Goal: Task Accomplishment & Management: Complete application form

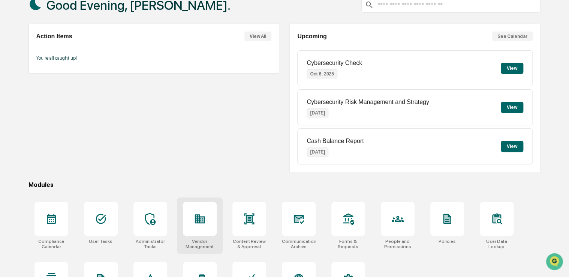
click at [206, 226] on div at bounding box center [200, 219] width 34 height 34
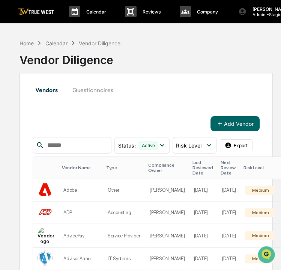
scroll to position [29, 0]
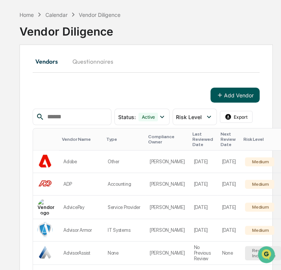
click at [223, 88] on button "Add Vendor" at bounding box center [234, 95] width 49 height 15
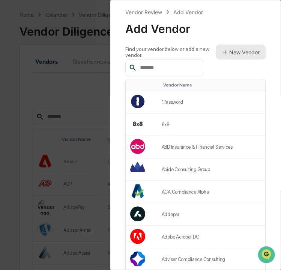
click at [231, 56] on button "New Vendor" at bounding box center [241, 52] width 50 height 15
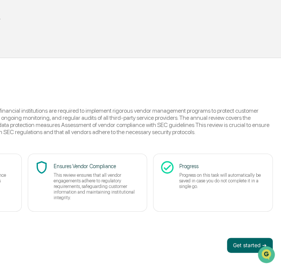
scroll to position [32, 190]
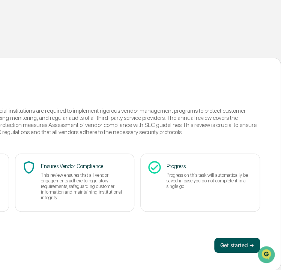
click at [232, 241] on button "Get started ➔" at bounding box center [237, 245] width 46 height 15
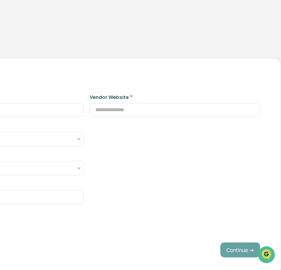
type input "**********"
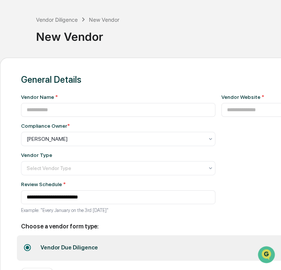
scroll to position [32, 58]
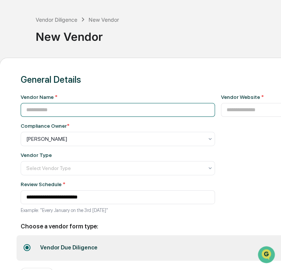
click at [75, 114] on input at bounding box center [118, 110] width 194 height 14
paste input "**********"
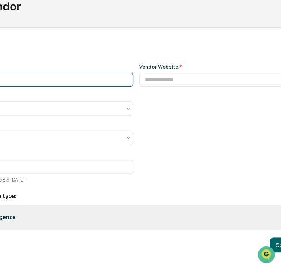
scroll to position [64, 190]
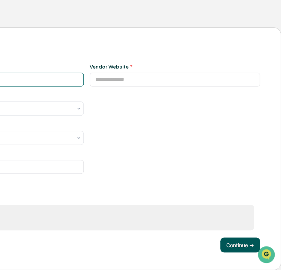
type input "**********"
click at [237, 249] on button "Continue ➔" at bounding box center [240, 245] width 40 height 15
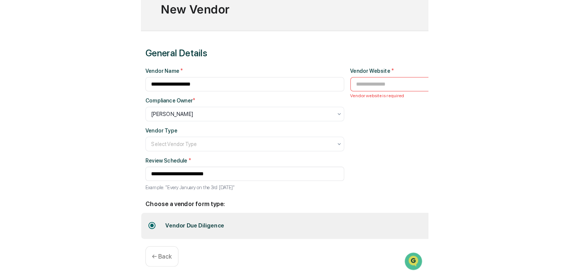
scroll to position [57, 0]
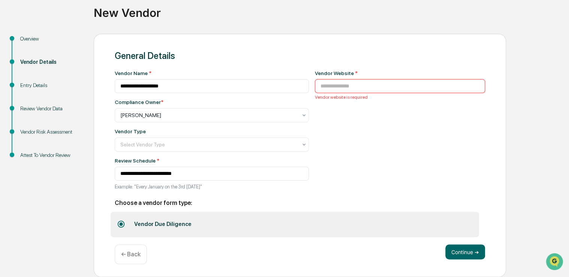
click at [281, 79] on input at bounding box center [400, 86] width 171 height 14
paste input "**********"
type input "**********"
click at [252, 141] on div at bounding box center [208, 145] width 177 height 8
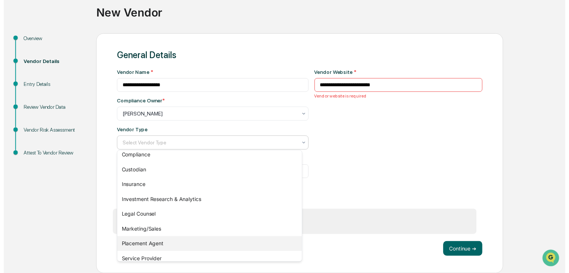
scroll to position [86, 0]
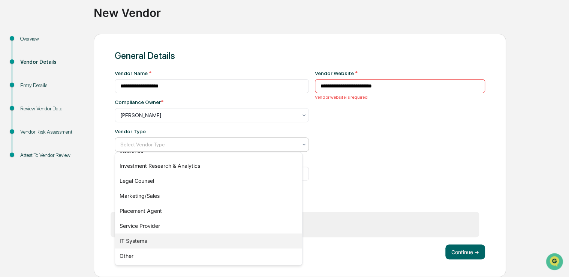
click at [206, 236] on div "IT Systems" at bounding box center [208, 240] width 187 height 15
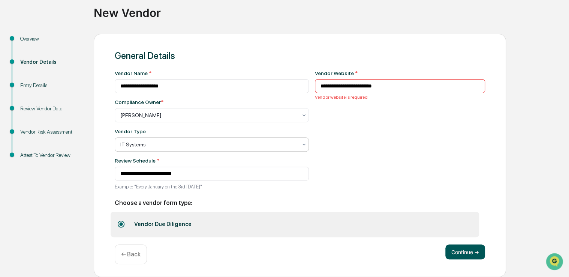
click at [281, 251] on button "Continue ➔" at bounding box center [466, 251] width 40 height 15
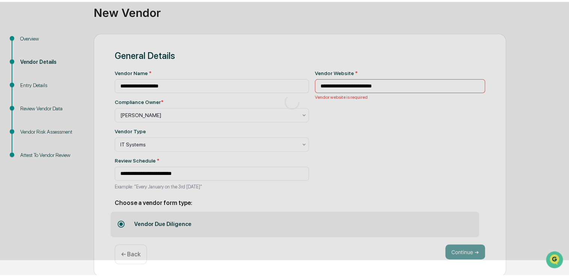
scroll to position [25, 0]
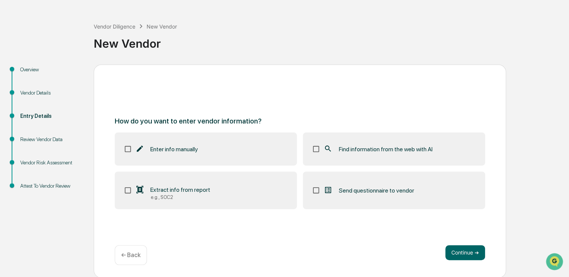
click at [281, 153] on div "Find information from the web with AI" at bounding box center [378, 148] width 109 height 9
click at [281, 251] on button "Continue ➔" at bounding box center [466, 252] width 40 height 15
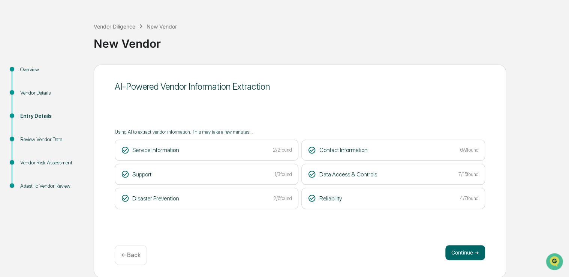
click at [281, 251] on button "Continue ➔" at bounding box center [466, 252] width 40 height 15
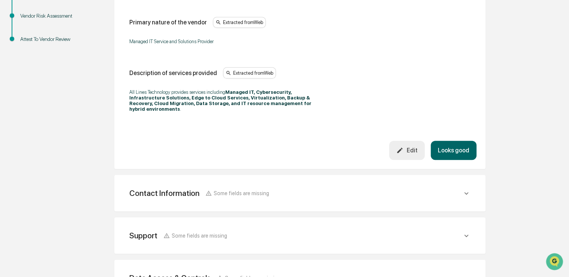
scroll to position [172, 0]
click at [281, 151] on button "Looks good" at bounding box center [454, 149] width 46 height 19
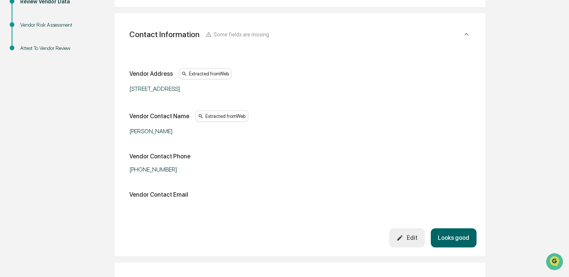
scroll to position [163, 0]
click at [281, 233] on button "Looks good" at bounding box center [454, 237] width 46 height 19
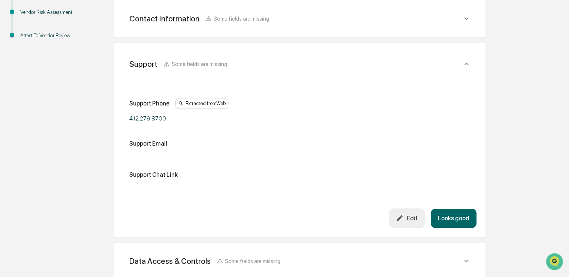
click at [281, 208] on button "Edit" at bounding box center [407, 217] width 36 height 19
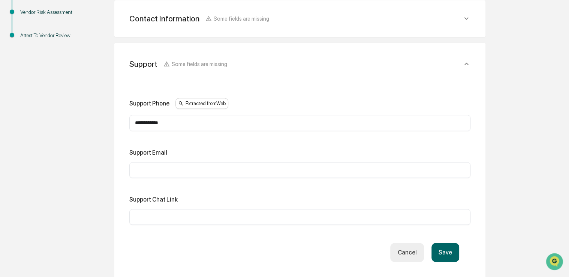
click at [189, 217] on input "text" at bounding box center [300, 217] width 330 height 8
click at [139, 168] on input "text" at bounding box center [300, 170] width 330 height 8
paste input "**********"
type input "**********"
click at [281, 249] on button "Save" at bounding box center [446, 252] width 28 height 19
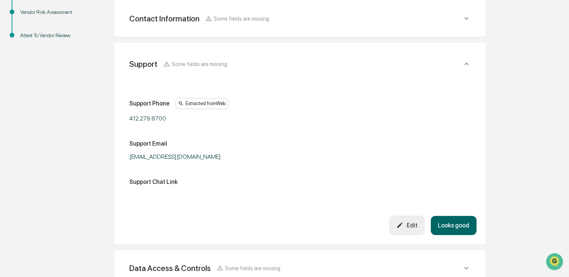
click at [281, 227] on button "Looks good" at bounding box center [454, 225] width 46 height 19
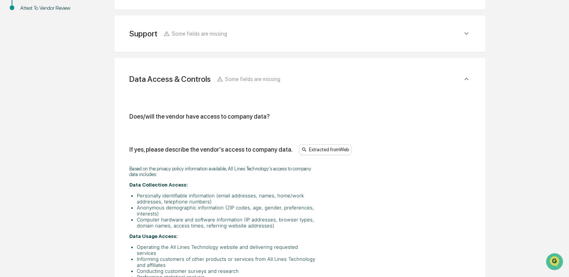
scroll to position [218, 0]
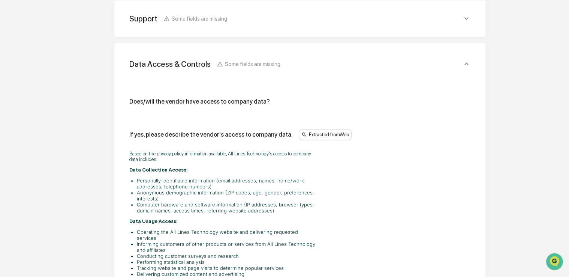
drag, startPoint x: 404, startPoint y: 190, endPoint x: 372, endPoint y: 193, distance: 32.4
click at [281, 193] on div "Based on the privacy policy information available, All Lines Technology's acces…" at bounding box center [299, 252] width 341 height 213
drag, startPoint x: 372, startPoint y: 193, endPoint x: 345, endPoint y: 197, distance: 27.3
click at [281, 197] on div "Based on the privacy policy information available, All Lines Technology's acces…" at bounding box center [299, 252] width 341 height 213
drag, startPoint x: 345, startPoint y: 197, endPoint x: 263, endPoint y: 165, distance: 88.5
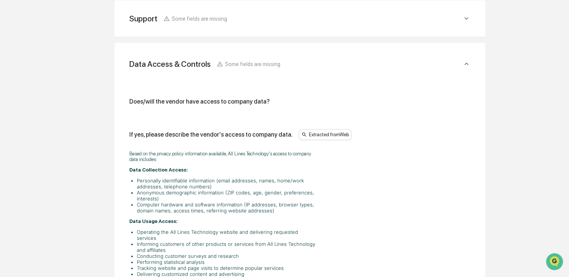
drag, startPoint x: 263, startPoint y: 165, endPoint x: 250, endPoint y: 169, distance: 13.3
click at [250, 169] on p "Data Collection Access:" at bounding box center [223, 170] width 188 height 6
drag, startPoint x: 251, startPoint y: 169, endPoint x: 260, endPoint y: 167, distance: 9.0
click at [260, 167] on p "Data Collection Access:" at bounding box center [223, 170] width 188 height 6
click at [260, 165] on div "Based on the privacy policy information available, All Lines Technology's acces…" at bounding box center [223, 252] width 188 height 203
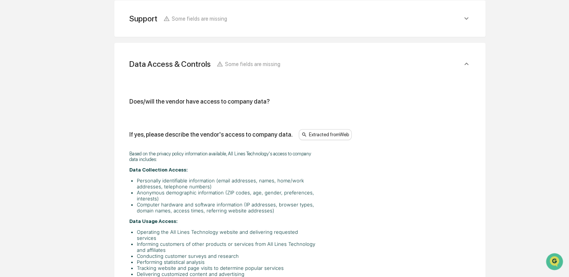
drag, startPoint x: 260, startPoint y: 165, endPoint x: 252, endPoint y: 167, distance: 7.6
click at [252, 167] on div "Based on the privacy policy information available, All Lines Technology's acces…" at bounding box center [223, 252] width 188 height 203
drag, startPoint x: 252, startPoint y: 167, endPoint x: 243, endPoint y: 167, distance: 8.6
click at [243, 167] on p "Data Collection Access:" at bounding box center [223, 170] width 188 height 6
drag, startPoint x: 243, startPoint y: 167, endPoint x: 229, endPoint y: 167, distance: 14.6
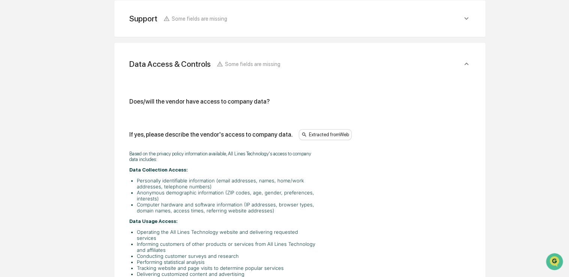
click at [229, 167] on p "Data Collection Access:" at bounding box center [223, 170] width 188 height 6
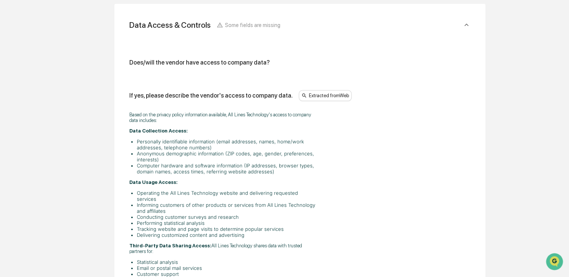
scroll to position [257, 0]
click at [220, 193] on li "Operating the All Lines Technology website and delivering requested services" at bounding box center [227, 195] width 180 height 12
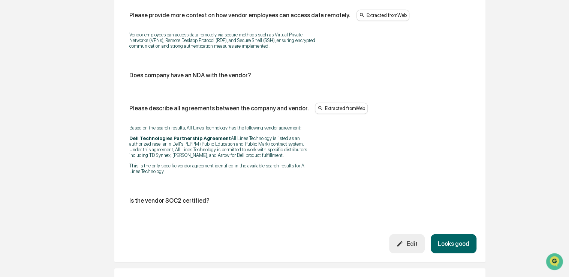
scroll to position [1022, 0]
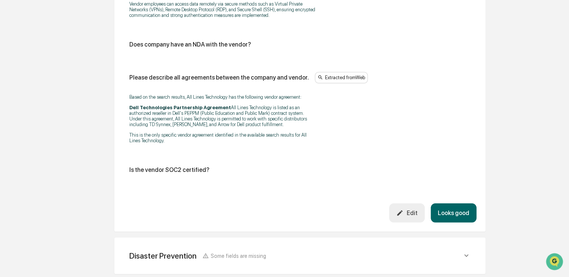
click at [281, 209] on div "Edit" at bounding box center [407, 212] width 21 height 7
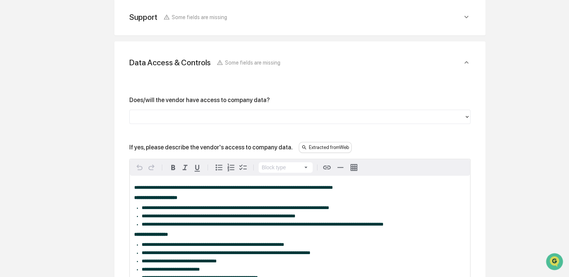
scroll to position [221, 0]
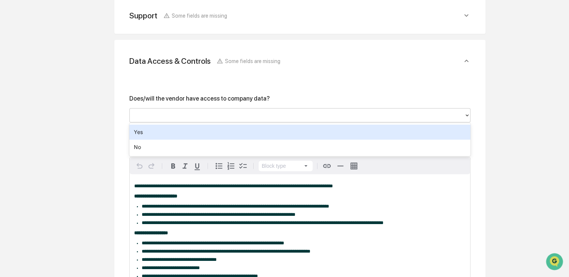
drag, startPoint x: 214, startPoint y: 112, endPoint x: 197, endPoint y: 135, distance: 29.3
click at [197, 135] on div "Yes" at bounding box center [299, 132] width 341 height 15
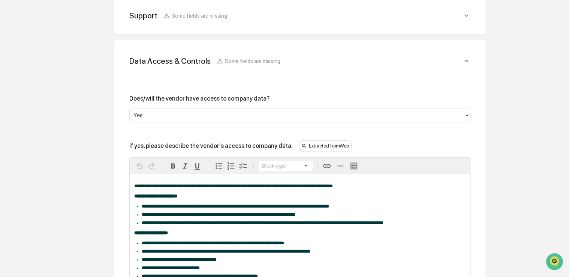
drag, startPoint x: 102, startPoint y: 145, endPoint x: 75, endPoint y: 149, distance: 27.4
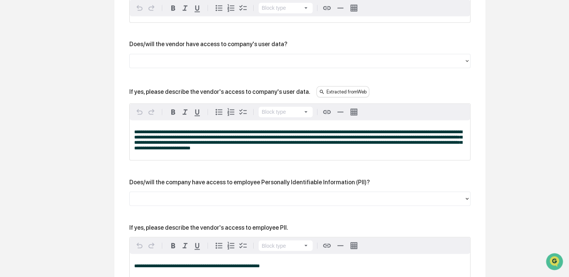
scroll to position [581, 0]
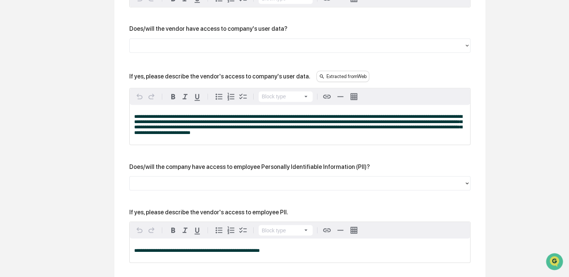
click at [172, 51] on div at bounding box center [297, 46] width 335 height 12
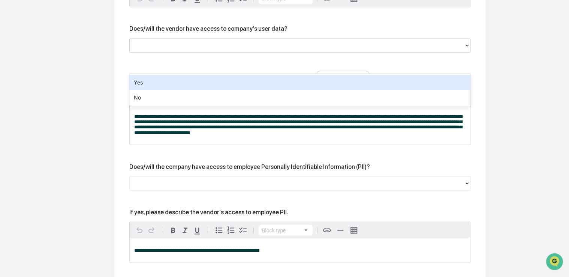
click at [161, 82] on div "Yes" at bounding box center [299, 82] width 341 height 15
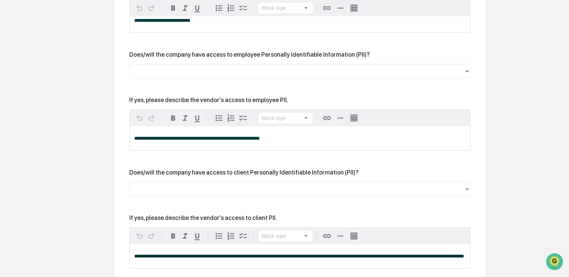
scroll to position [695, 0]
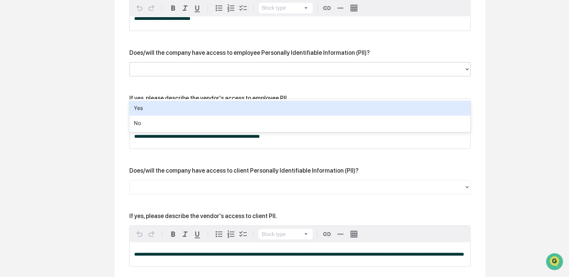
click at [206, 75] on div at bounding box center [297, 69] width 335 height 12
click at [191, 109] on div "Yes" at bounding box center [299, 108] width 341 height 15
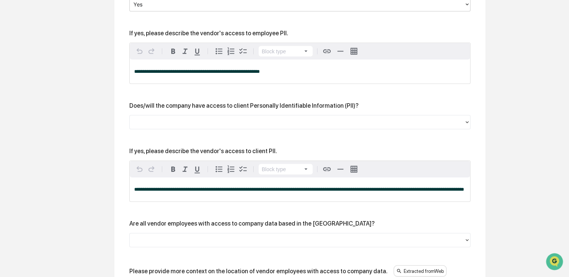
scroll to position [760, 0]
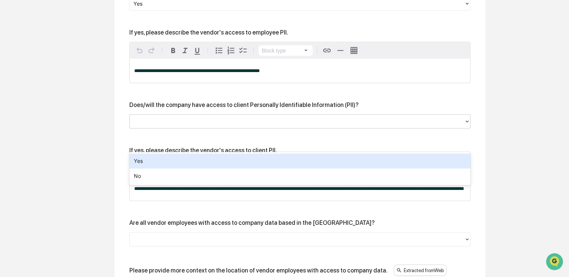
click at [198, 126] on div at bounding box center [297, 121] width 327 height 9
click at [185, 167] on div "Yes" at bounding box center [299, 160] width 341 height 15
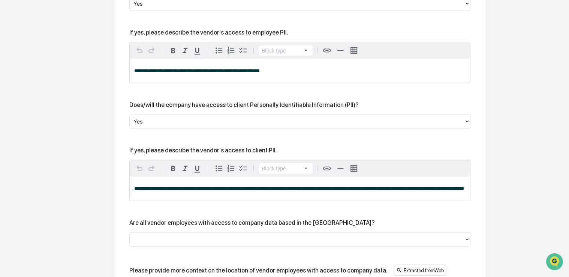
drag, startPoint x: 365, startPoint y: 248, endPoint x: 342, endPoint y: 253, distance: 23.0
click at [281, 246] on div "Are all vendor employees with access to company data based in the [GEOGRAPHIC_D…" at bounding box center [299, 232] width 341 height 27
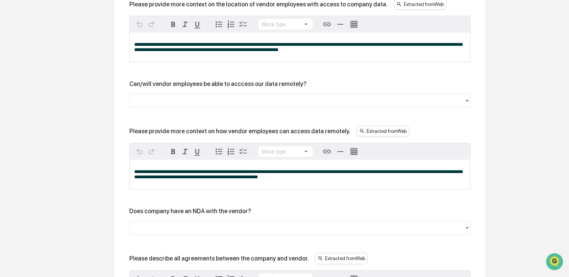
scroll to position [1032, 0]
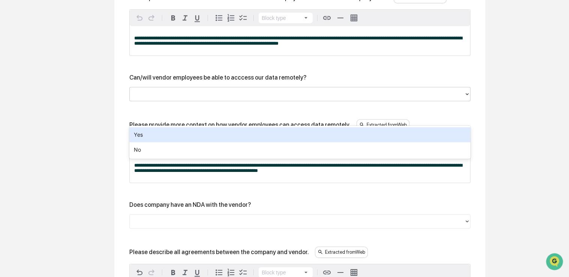
click at [207, 98] on div at bounding box center [297, 94] width 327 height 9
click at [199, 131] on div "Yes" at bounding box center [299, 134] width 341 height 15
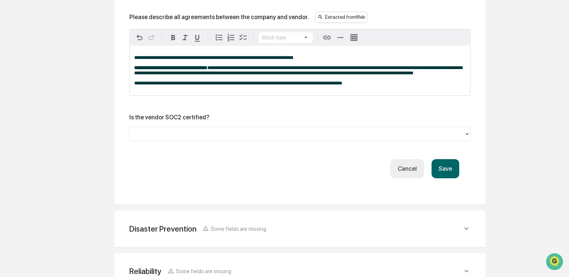
scroll to position [1291, 0]
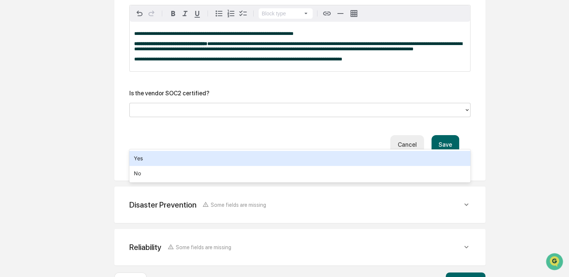
drag, startPoint x: 195, startPoint y: 145, endPoint x: 190, endPoint y: 158, distance: 14.1
click at [190, 158] on div "Yes" at bounding box center [299, 158] width 341 height 15
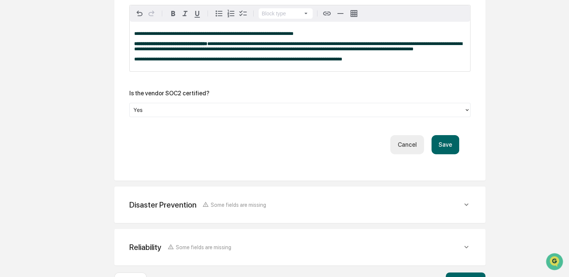
click at [281, 154] on button "Save" at bounding box center [446, 144] width 28 height 19
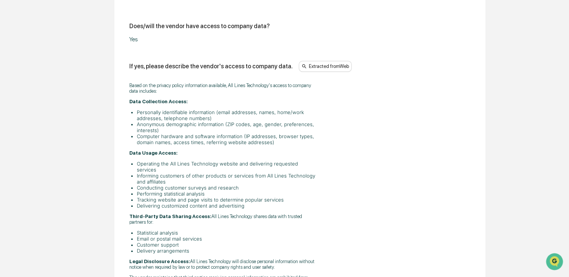
scroll to position [1123, 0]
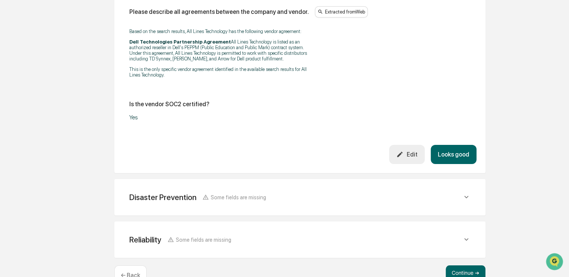
click at [281, 145] on button "Looks good" at bounding box center [454, 154] width 46 height 19
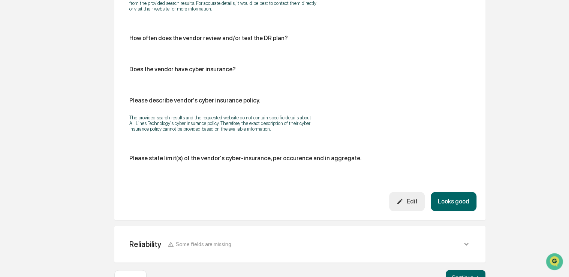
scroll to position [413, 0]
click at [281, 201] on button "Looks good" at bounding box center [454, 200] width 46 height 19
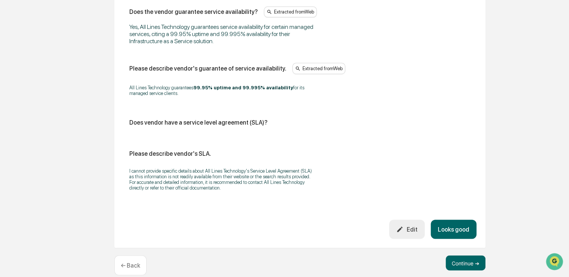
scroll to position [525, 0]
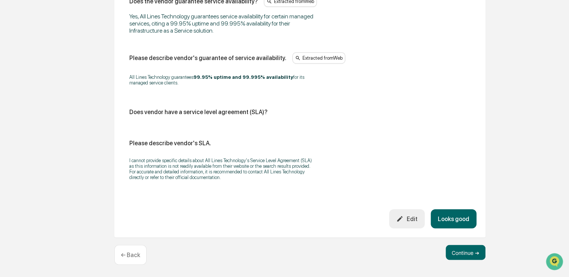
click at [281, 218] on button "Looks good" at bounding box center [454, 218] width 46 height 19
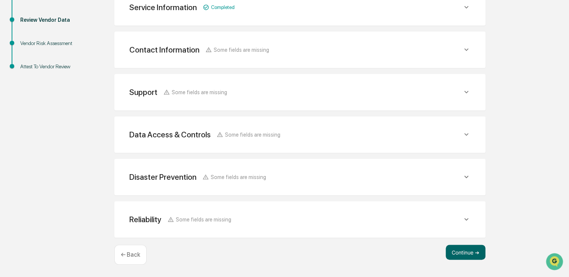
scroll to position [143, 0]
click at [281, 254] on button "Continue ➔" at bounding box center [466, 252] width 40 height 15
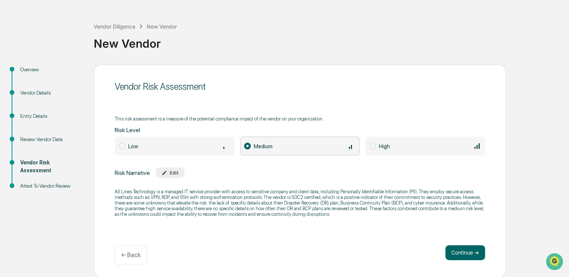
click at [281, 260] on div "Continue ➔ ← Back" at bounding box center [300, 255] width 371 height 20
click at [281, 252] on button "Continue ➔" at bounding box center [466, 252] width 40 height 15
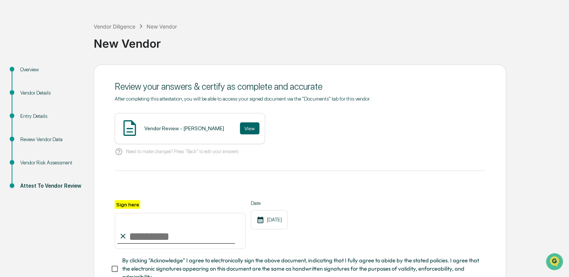
click at [148, 238] on input "Sign here" at bounding box center [180, 231] width 131 height 36
type input "**********"
click at [134, 266] on span "By clicking "Acknowledge" I agree to electronically sign the above document, in…" at bounding box center [300, 268] width 357 height 25
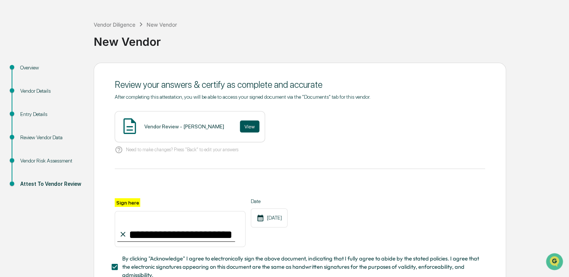
click at [240, 131] on button "View" at bounding box center [250, 126] width 20 height 12
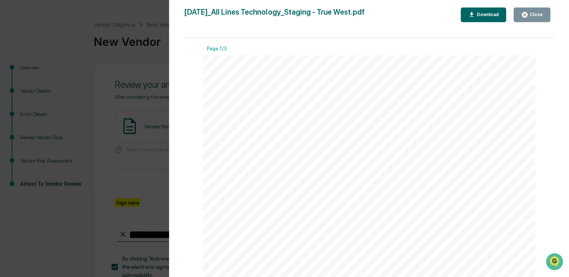
click at [281, 16] on icon "button" at bounding box center [525, 15] width 6 height 6
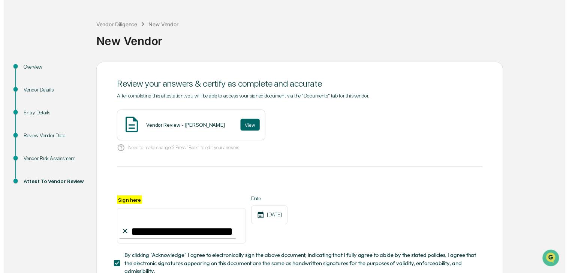
scroll to position [83, 0]
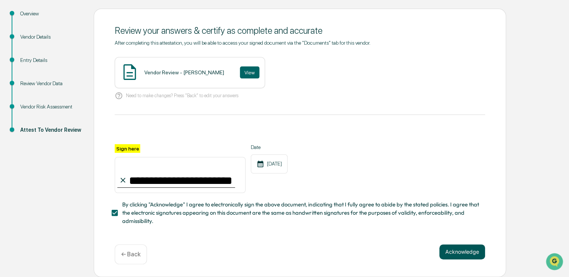
click at [281, 250] on button "Acknowledge" at bounding box center [463, 251] width 46 height 15
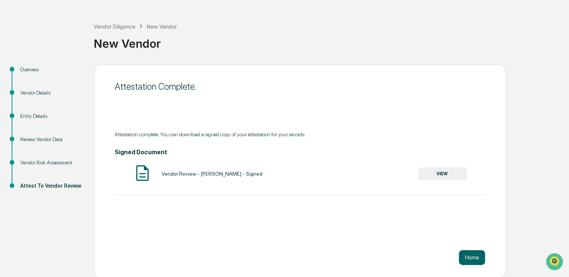
scroll to position [0, 0]
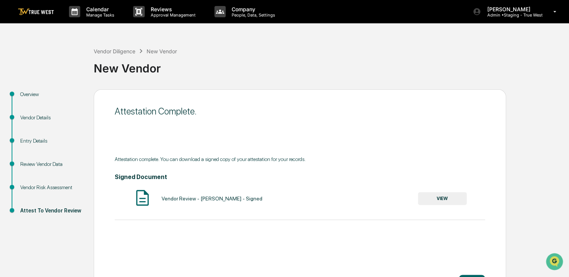
click at [110, 56] on div "New Vendor" at bounding box center [330, 66] width 472 height 20
click at [107, 51] on div "Vendor Diligence" at bounding box center [115, 51] width 42 height 6
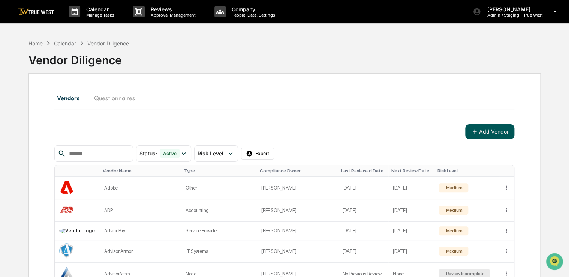
click at [281, 134] on button "Add Vendor" at bounding box center [490, 131] width 49 height 15
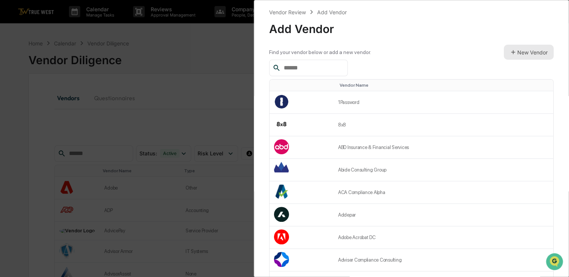
click at [281, 50] on button "New Vendor" at bounding box center [529, 52] width 50 height 15
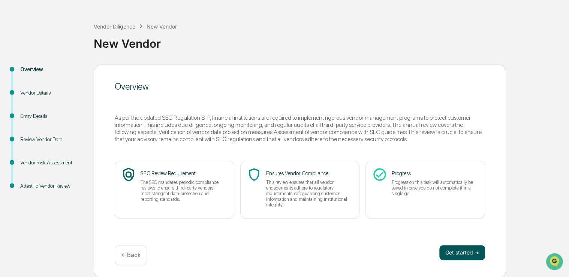
click at [455, 251] on button "Get started ➔" at bounding box center [463, 252] width 46 height 15
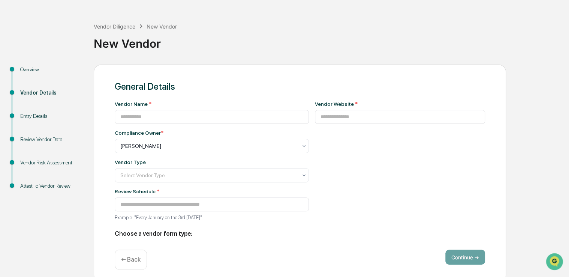
type input "**********"
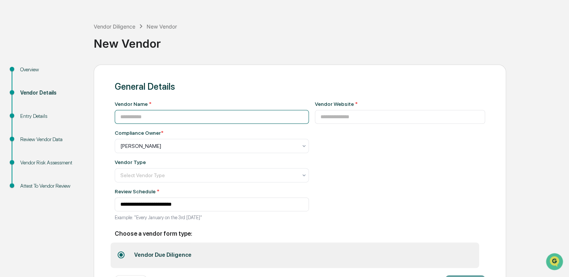
click at [182, 112] on input at bounding box center [212, 117] width 194 height 14
paste input "**********"
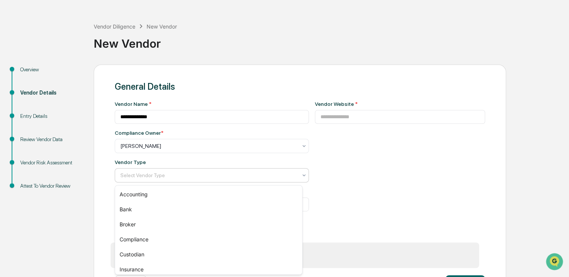
click at [191, 178] on div at bounding box center [208, 175] width 177 height 8
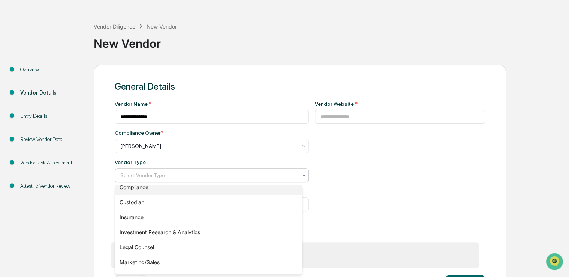
scroll to position [53, 0]
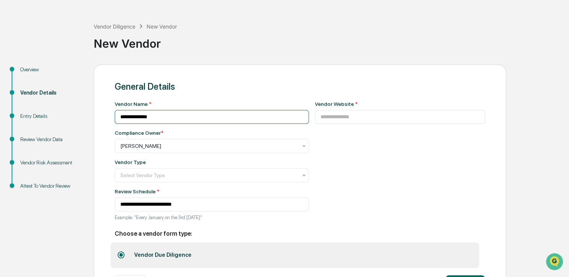
drag, startPoint x: 175, startPoint y: 114, endPoint x: 88, endPoint y: 114, distance: 87.0
click at [88, 114] on div "**********" at bounding box center [285, 186] width 562 height 243
paste input
type input "******"
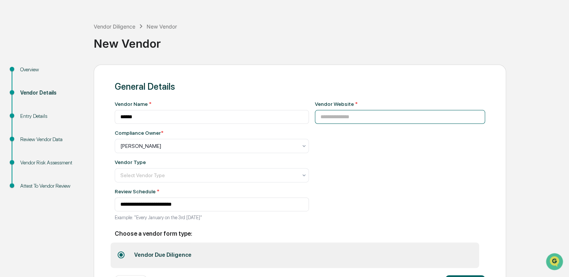
click at [333, 116] on input at bounding box center [400, 117] width 171 height 14
paste input "**********"
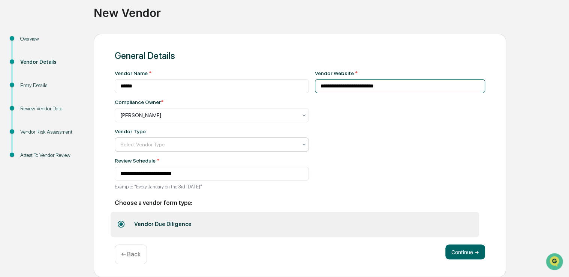
type input "**********"
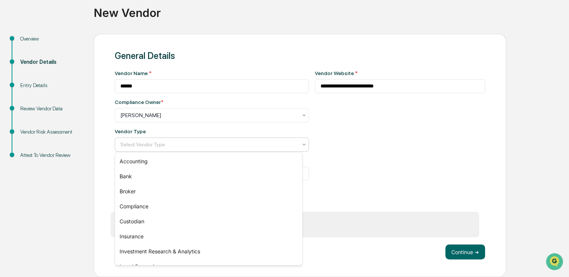
click at [234, 147] on div at bounding box center [208, 145] width 177 height 8
type input "*"
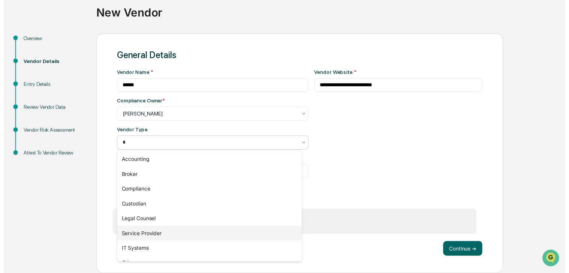
scroll to position [11, 0]
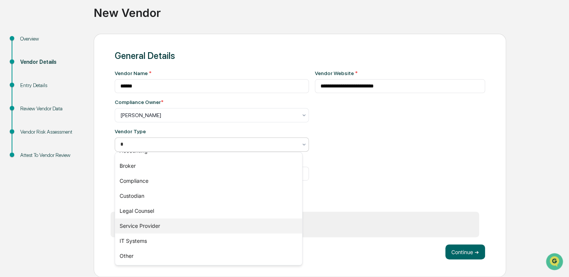
click at [165, 227] on div "Service Provider" at bounding box center [208, 225] width 187 height 15
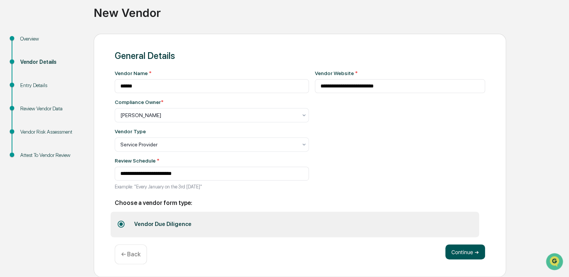
click at [452, 257] on button "Continue ➔" at bounding box center [466, 251] width 40 height 15
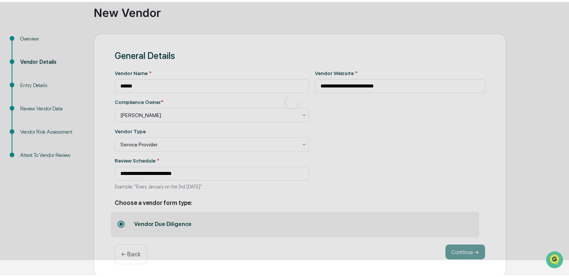
scroll to position [25, 0]
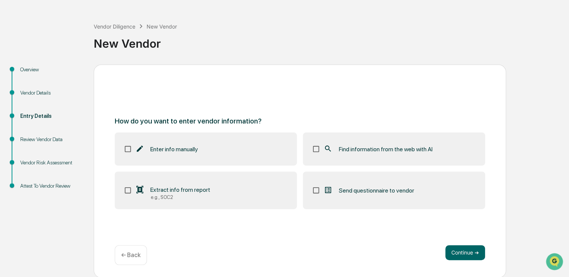
click at [393, 135] on label "Find information from the web with AI" at bounding box center [394, 148] width 182 height 33
click at [448, 251] on button "Continue ➔" at bounding box center [466, 252] width 40 height 15
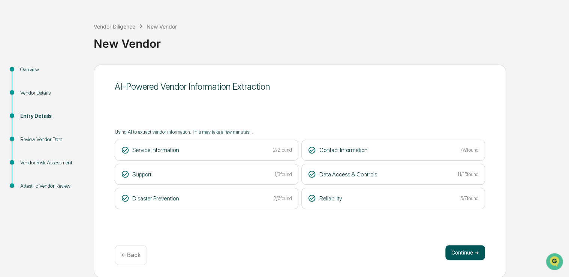
click at [468, 249] on button "Continue ➔" at bounding box center [466, 252] width 40 height 15
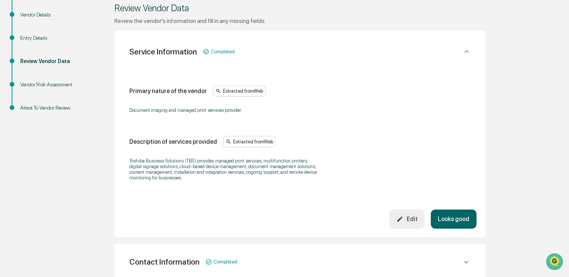
scroll to position [107, 0]
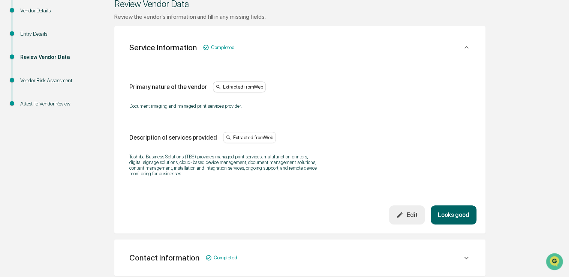
click at [445, 221] on button "Looks good" at bounding box center [454, 214] width 46 height 19
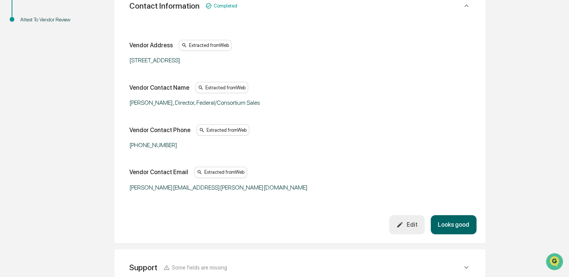
scroll to position [193, 0]
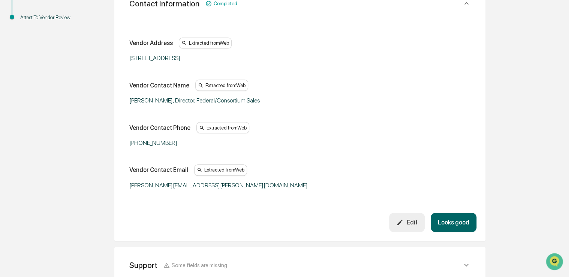
click at [451, 215] on button "Looks good" at bounding box center [454, 222] width 46 height 19
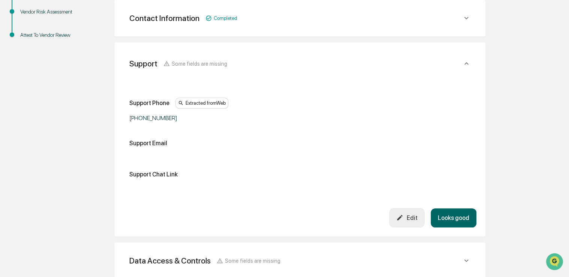
scroll to position [175, 0]
click at [412, 223] on button "Edit" at bounding box center [407, 217] width 36 height 19
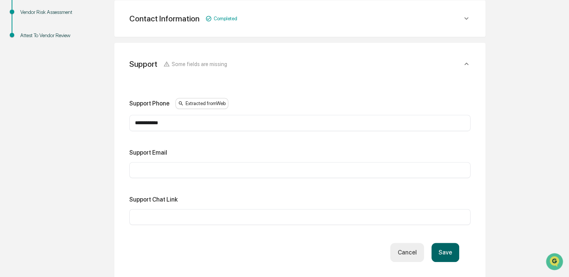
paste input "**********"
click at [172, 171] on input "**********" at bounding box center [300, 170] width 330 height 8
type input "**********"
click at [445, 250] on button "Save" at bounding box center [446, 252] width 28 height 19
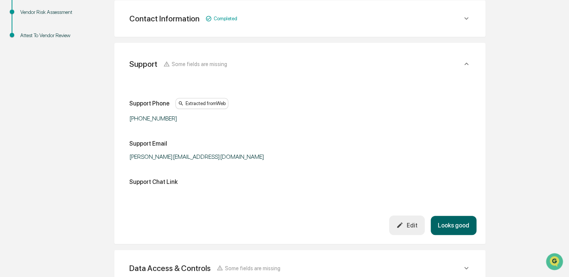
click at [453, 228] on button "Looks good" at bounding box center [454, 225] width 46 height 19
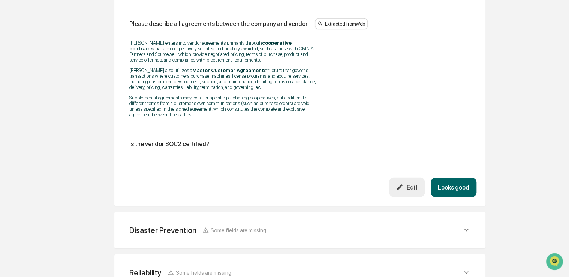
scroll to position [996, 0]
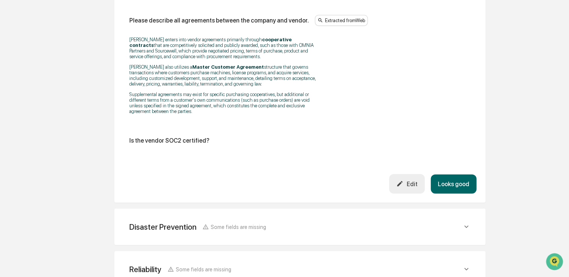
click at [448, 179] on button "Looks good" at bounding box center [454, 183] width 46 height 19
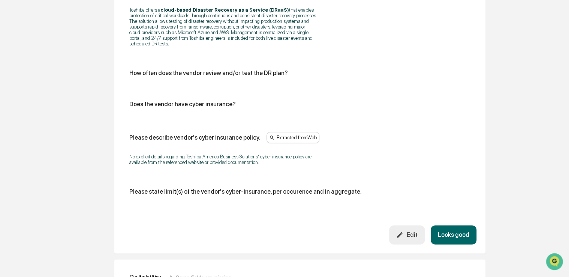
scroll to position [408, 0]
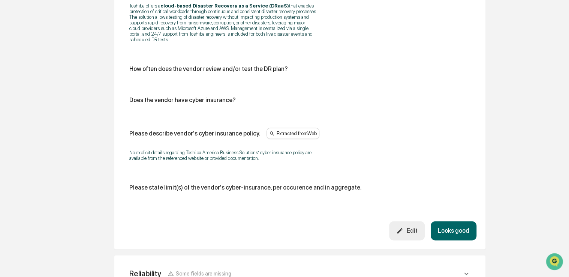
click at [415, 230] on div "Edit" at bounding box center [407, 230] width 21 height 7
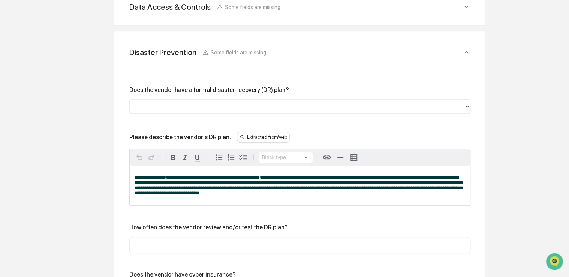
scroll to position [270, 0]
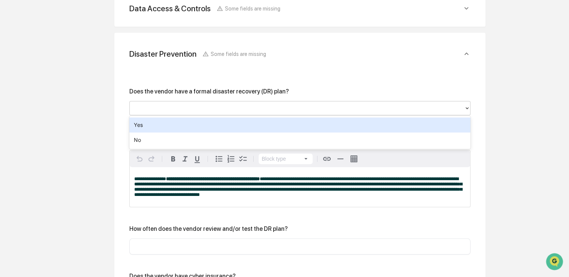
click at [165, 107] on div at bounding box center [297, 108] width 327 height 9
paste input "**********"
type input "**********"
click at [167, 126] on div "Yes" at bounding box center [299, 124] width 341 height 15
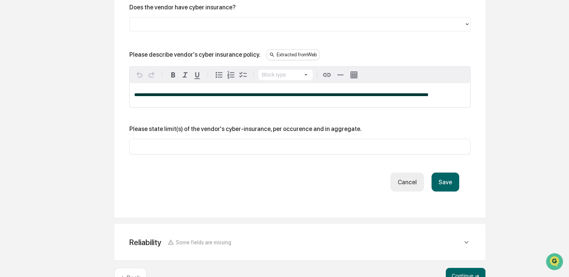
scroll to position [538, 0]
click at [444, 188] on button "Save" at bounding box center [446, 182] width 28 height 19
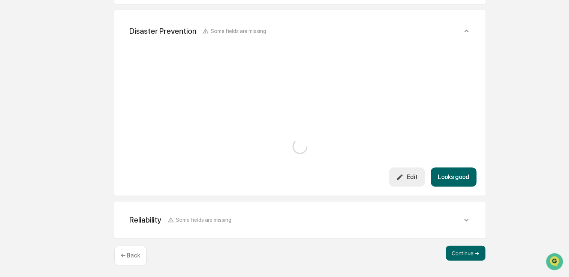
scroll to position [470, 0]
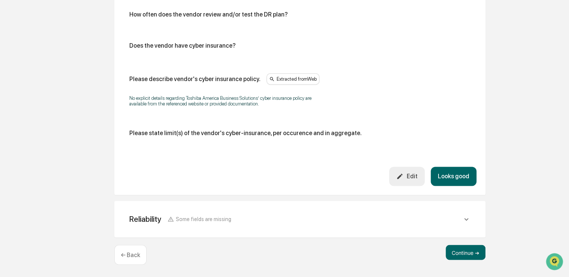
click at [452, 176] on button "Looks good" at bounding box center [454, 176] width 46 height 19
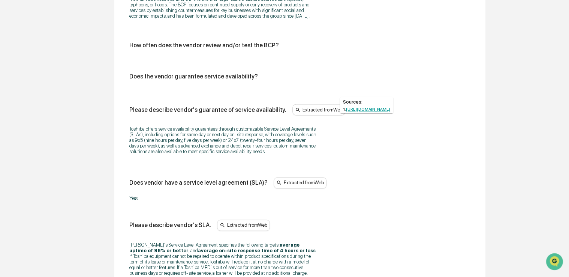
scroll to position [575, 0]
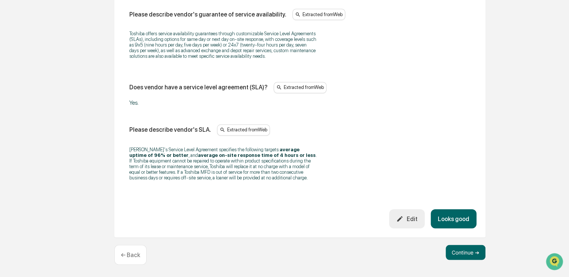
click at [458, 226] on button "Looks good" at bounding box center [454, 218] width 46 height 19
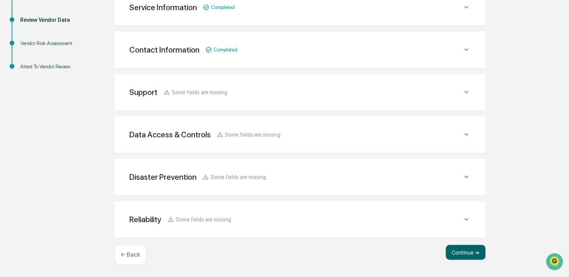
scroll to position [143, 0]
click at [455, 254] on button "Continue ➔" at bounding box center [466, 252] width 40 height 15
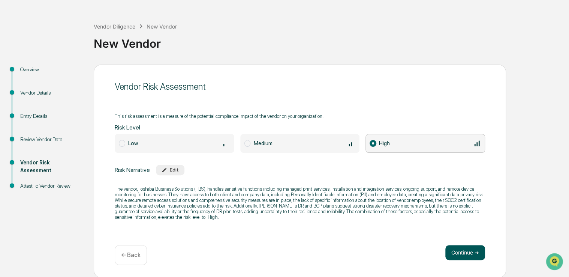
click at [462, 258] on button "Continue ➔" at bounding box center [466, 252] width 40 height 15
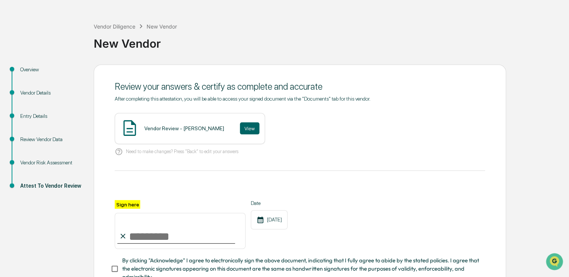
click at [169, 248] on input "Sign here" at bounding box center [180, 231] width 131 height 36
type input "**********"
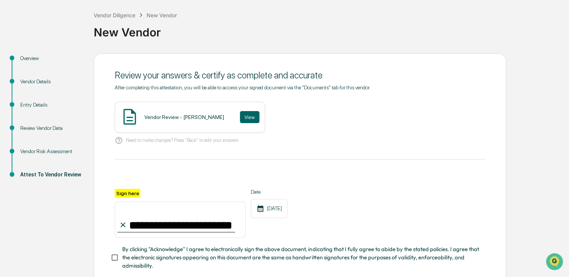
scroll to position [46, 0]
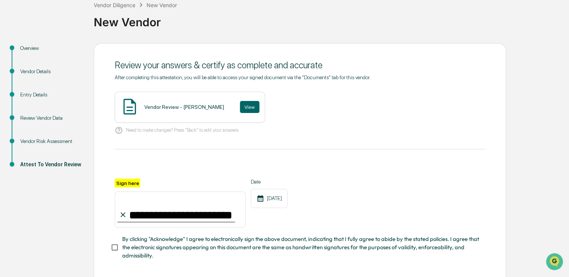
click at [149, 243] on span "By clicking "Acknowledge" I agree to electronically sign the above document, in…" at bounding box center [300, 247] width 357 height 25
click at [240, 105] on button "View" at bounding box center [250, 107] width 20 height 12
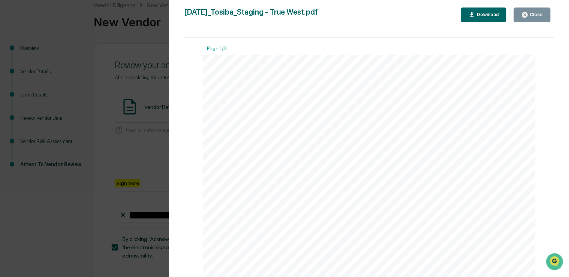
click at [529, 10] on button "Close" at bounding box center [532, 15] width 37 height 15
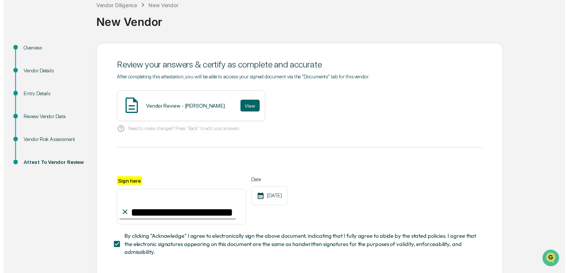
scroll to position [83, 0]
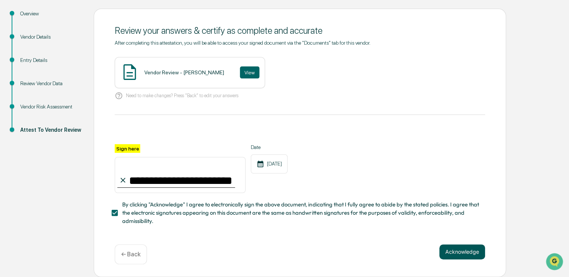
click at [457, 258] on button "Acknowledge" at bounding box center [463, 251] width 46 height 15
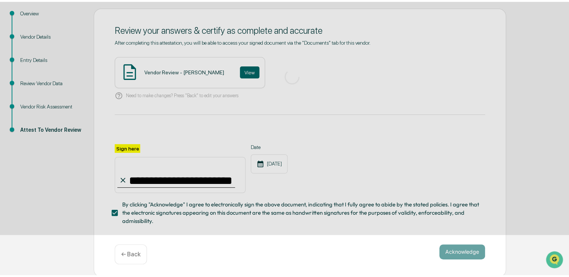
scroll to position [25, 0]
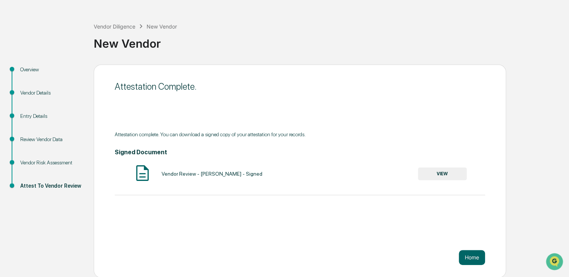
drag, startPoint x: 431, startPoint y: 168, endPoint x: 407, endPoint y: 161, distance: 25.4
click at [407, 161] on div "Signed Document Vendor Review - [PERSON_NAME] - Signed VIEW" at bounding box center [300, 166] width 371 height 35
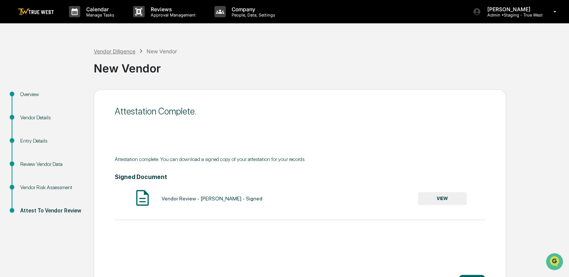
click at [126, 54] on div "Vendor Diligence New Vendor" at bounding box center [135, 51] width 83 height 8
click at [126, 54] on div "Vendor Diligence" at bounding box center [115, 51] width 42 height 6
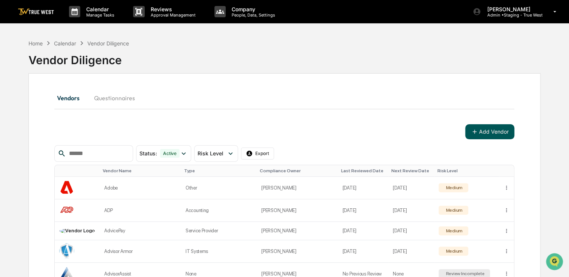
click at [482, 137] on button "Add Vendor" at bounding box center [490, 131] width 49 height 15
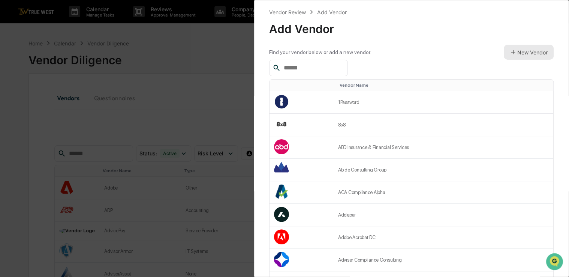
click at [524, 49] on button "New Vendor" at bounding box center [529, 52] width 50 height 15
